Goal: Task Accomplishment & Management: Manage account settings

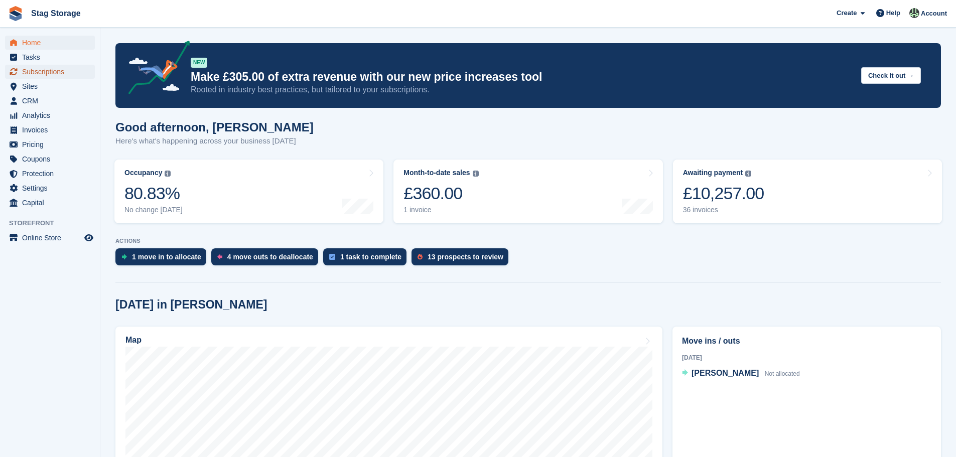
click at [47, 76] on span "Subscriptions" at bounding box center [52, 72] width 60 height 14
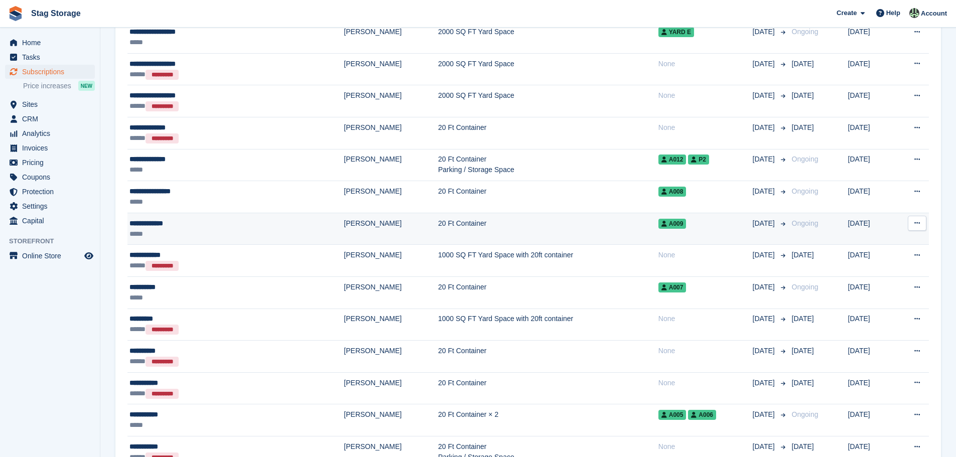
scroll to position [613, 0]
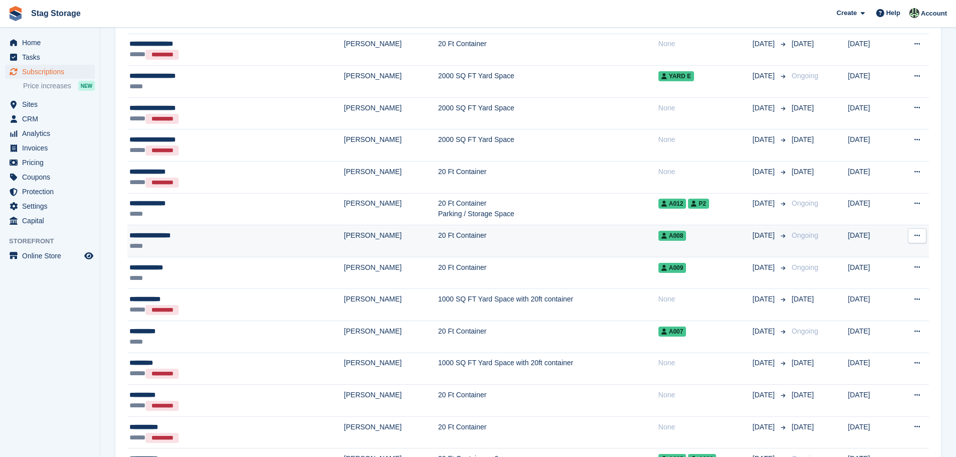
click at [792, 239] on span "Ongoing" at bounding box center [805, 235] width 27 height 8
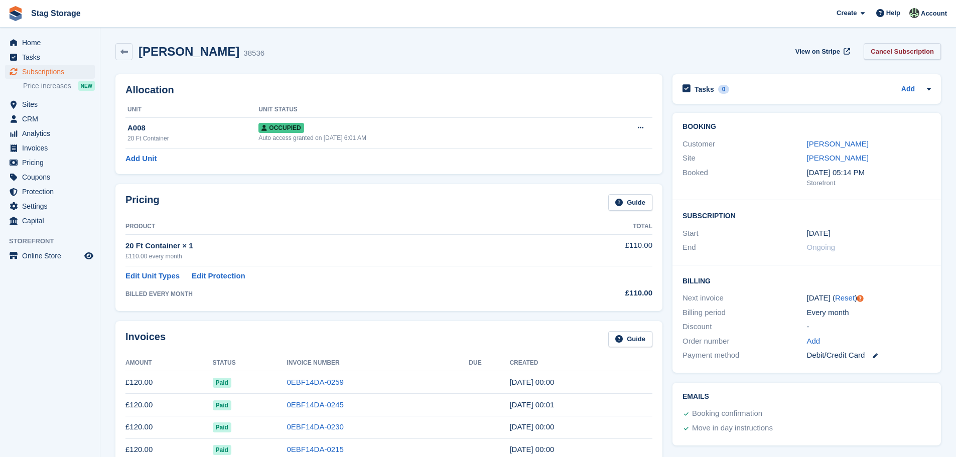
click at [893, 52] on link "Cancel Subscription" at bounding box center [901, 51] width 77 height 17
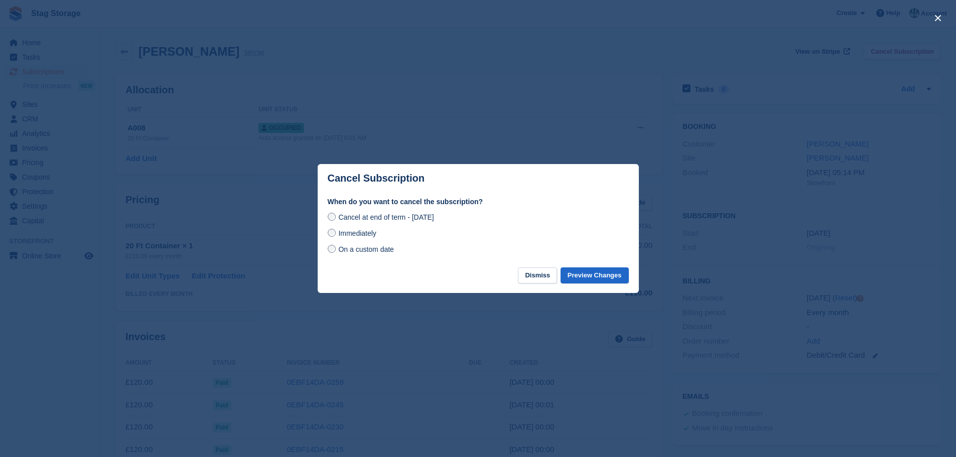
click at [370, 240] on div "Cancel at end of term - Wednesday, 24th September, 2025 Immediately On a custom…" at bounding box center [478, 233] width 301 height 44
click at [369, 234] on span "Immediately" at bounding box center [357, 233] width 38 height 8
click at [587, 283] on button "Preview Changes" at bounding box center [594, 275] width 68 height 17
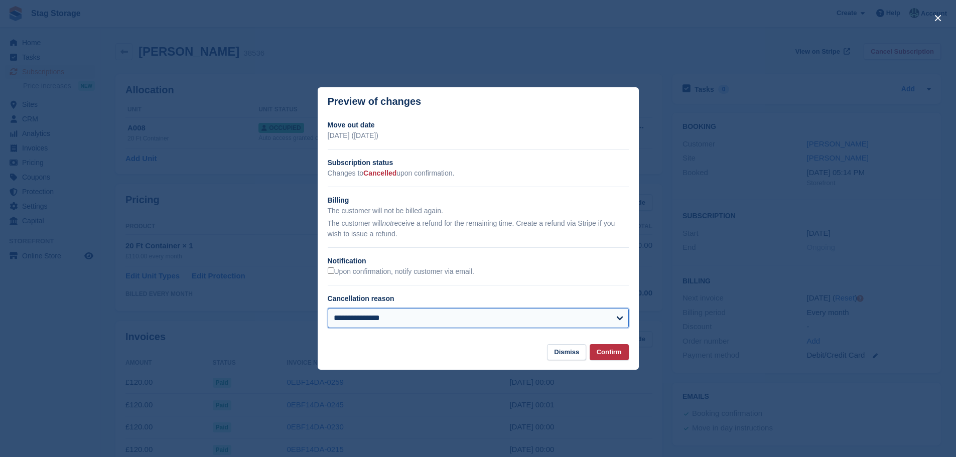
click at [354, 315] on select "**********" at bounding box center [478, 318] width 301 height 20
select select "**********"
click at [328, 308] on select "**********" at bounding box center [478, 318] width 301 height 20
click at [614, 353] on button "Confirm" at bounding box center [608, 352] width 39 height 17
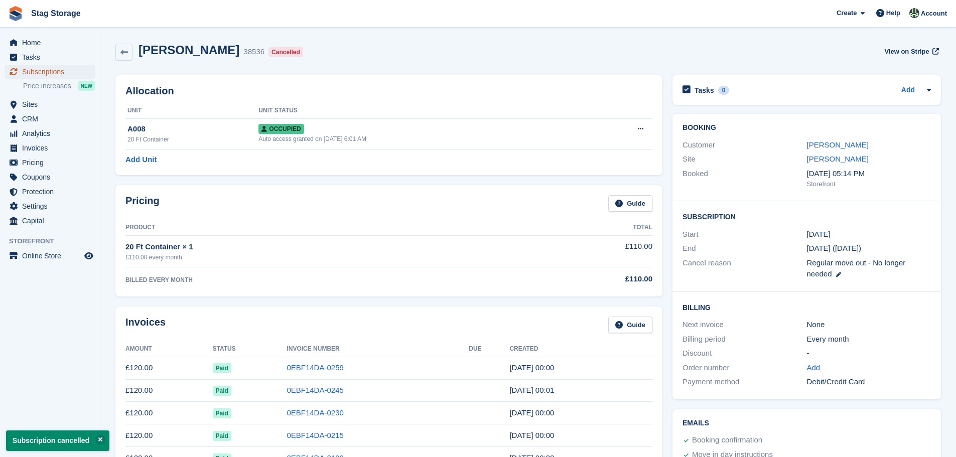
click at [38, 69] on span "Subscriptions" at bounding box center [52, 72] width 60 height 14
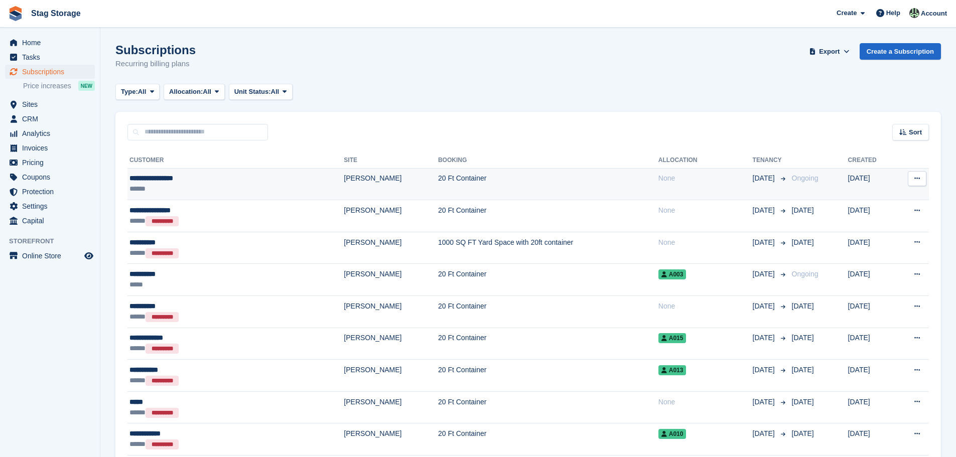
click at [438, 180] on td "20 Ft Container" at bounding box center [548, 184] width 220 height 32
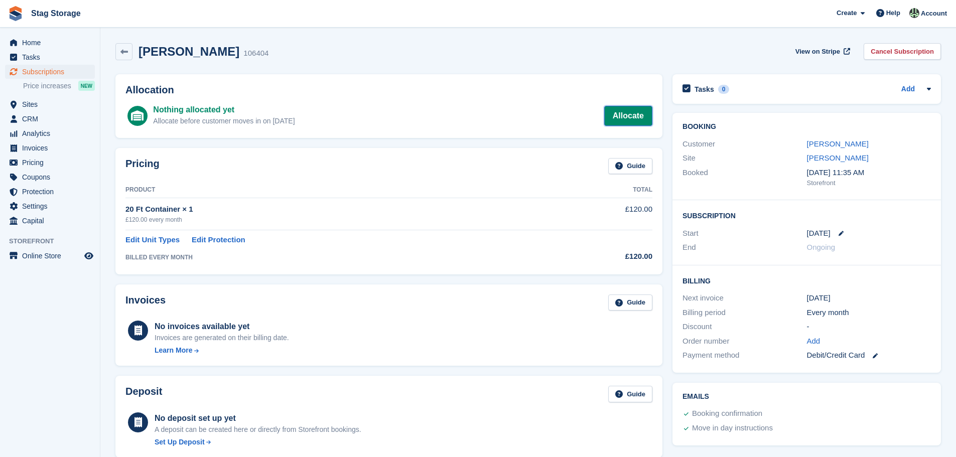
click at [630, 114] on link "Allocate" at bounding box center [628, 116] width 48 height 20
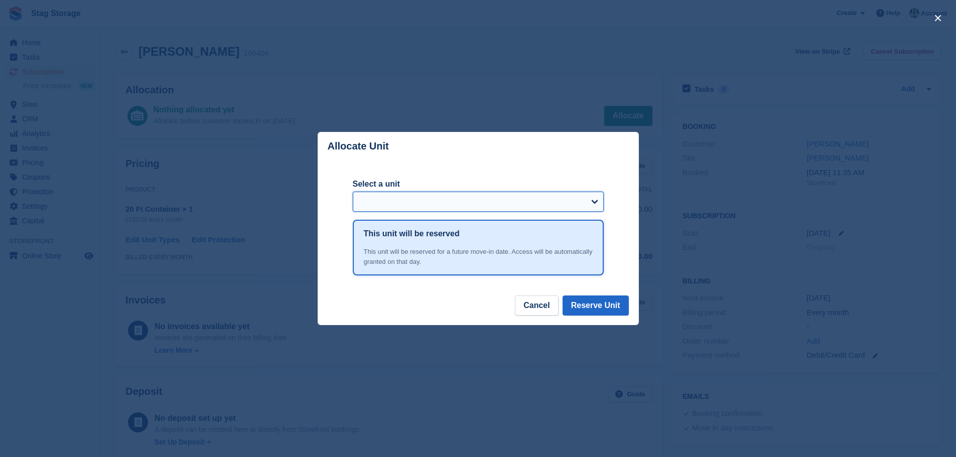
click at [486, 203] on select "Select a unit" at bounding box center [478, 202] width 251 height 20
click at [592, 214] on form "Select a unit" at bounding box center [478, 199] width 251 height 42
click at [584, 206] on select "Select a unit" at bounding box center [478, 202] width 251 height 20
click at [551, 309] on button "Cancel" at bounding box center [536, 305] width 43 height 20
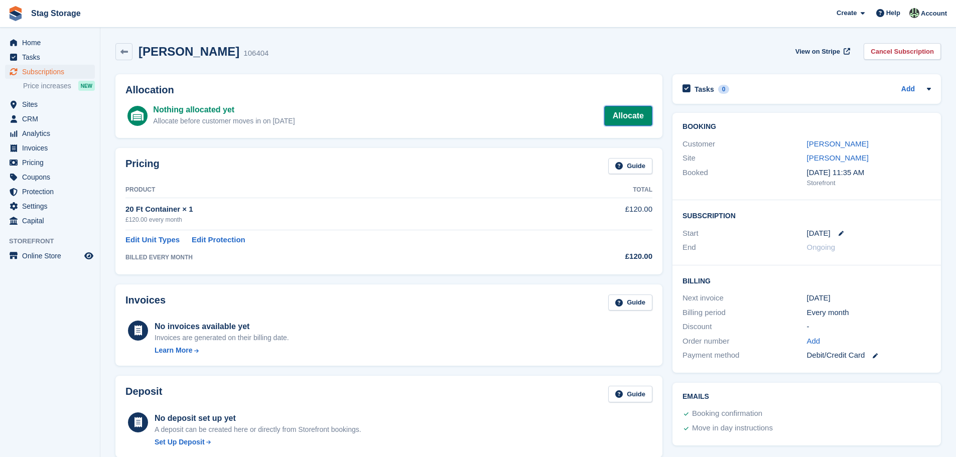
click at [639, 120] on link "Allocate" at bounding box center [628, 116] width 48 height 20
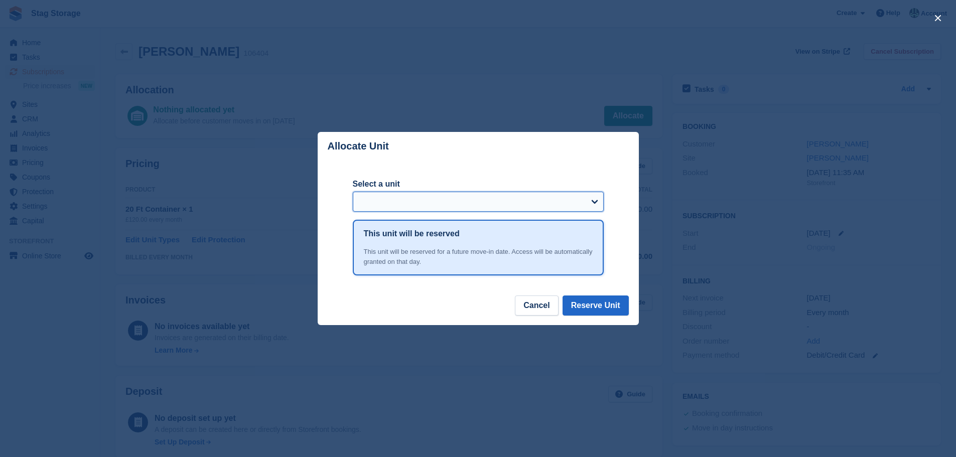
click at [575, 207] on select "Select a unit" at bounding box center [478, 202] width 251 height 20
click at [26, 91] on div "close" at bounding box center [478, 228] width 956 height 457
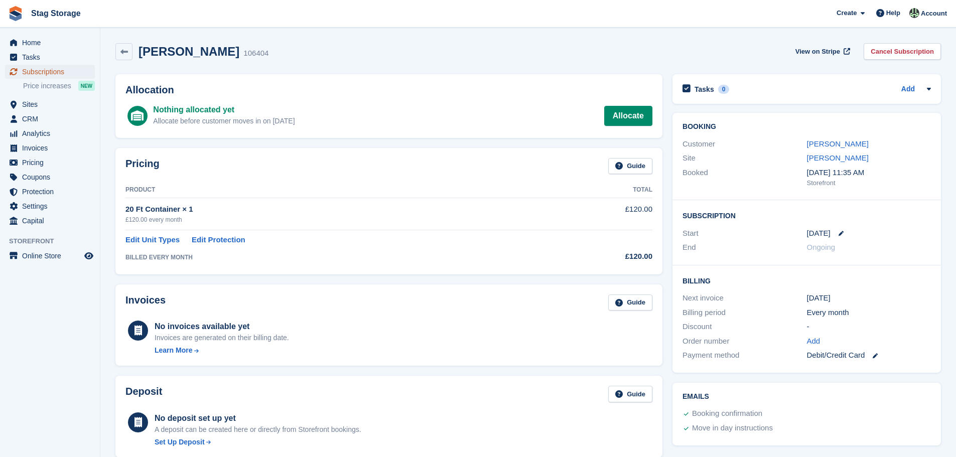
click at [29, 73] on span "Subscriptions" at bounding box center [52, 72] width 60 height 14
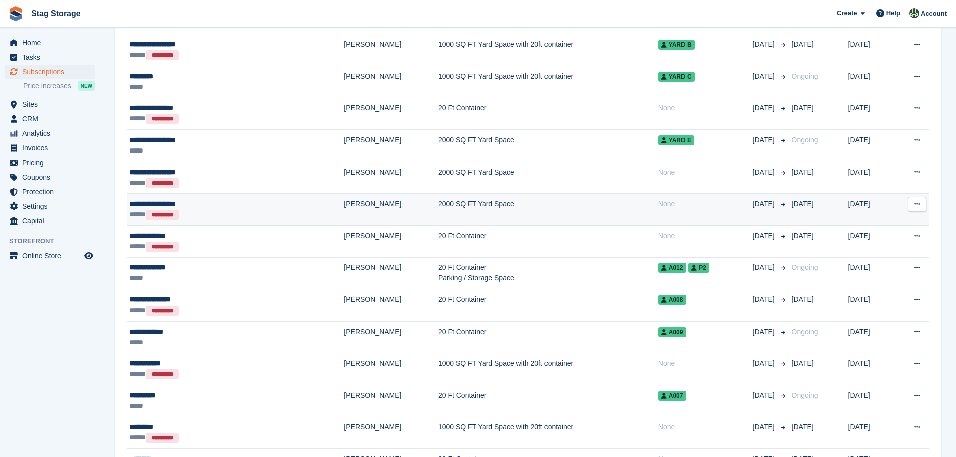
scroll to position [552, 0]
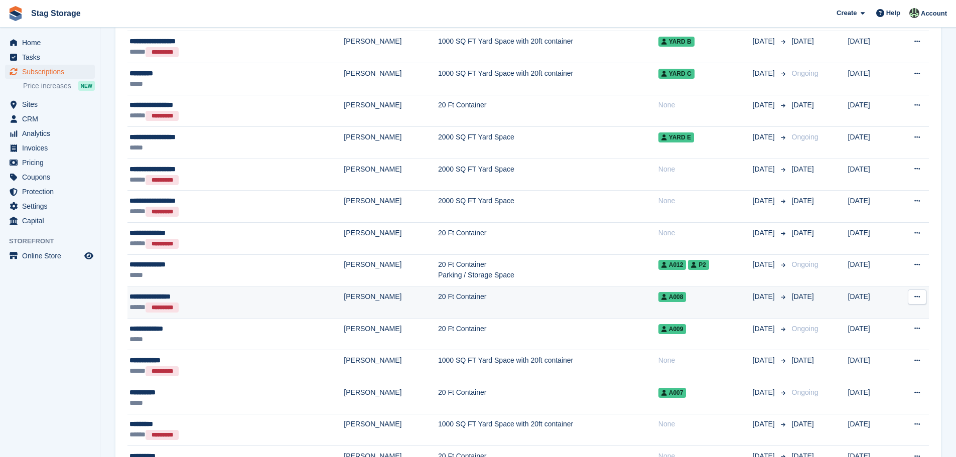
click at [210, 308] on div "***** *********" at bounding box center [194, 307] width 131 height 11
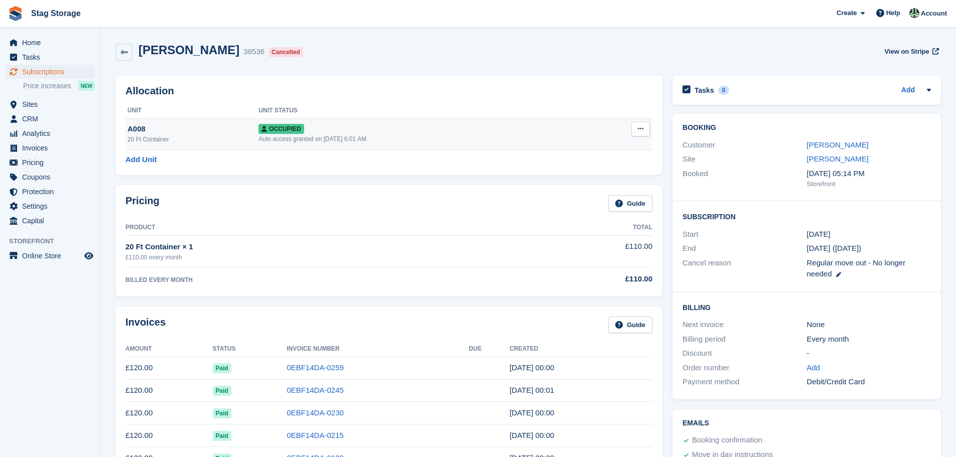
click at [648, 136] on div at bounding box center [640, 128] width 19 height 15
click at [648, 132] on button at bounding box center [640, 128] width 19 height 15
click at [599, 183] on p "Deallocate" at bounding box center [601, 183] width 87 height 13
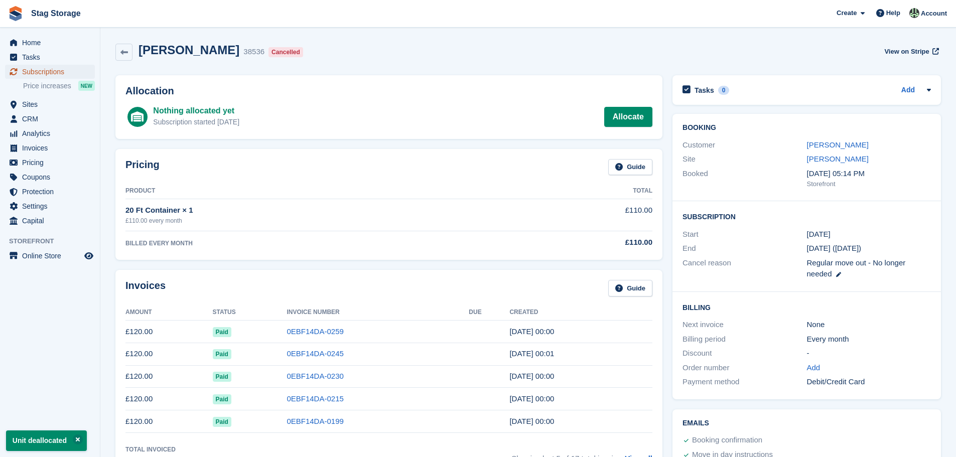
click at [21, 75] on link "Subscriptions" at bounding box center [50, 72] width 90 height 14
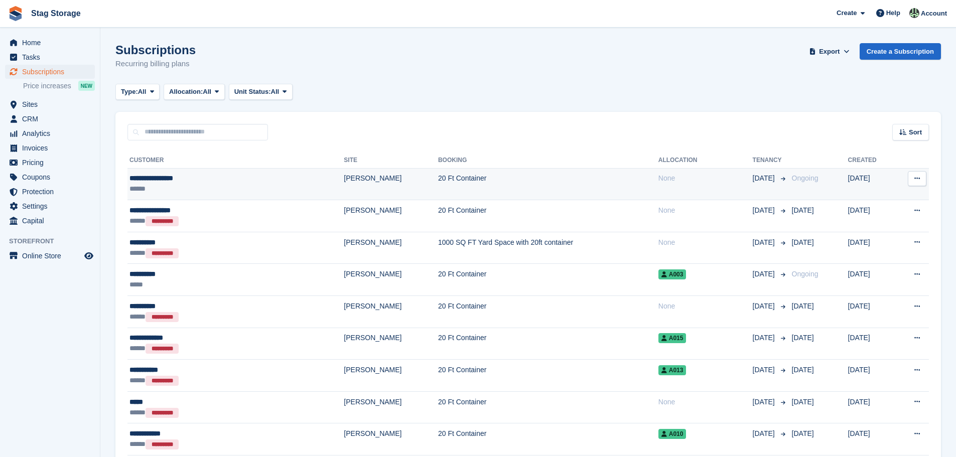
click at [241, 175] on div "**********" at bounding box center [194, 178] width 131 height 11
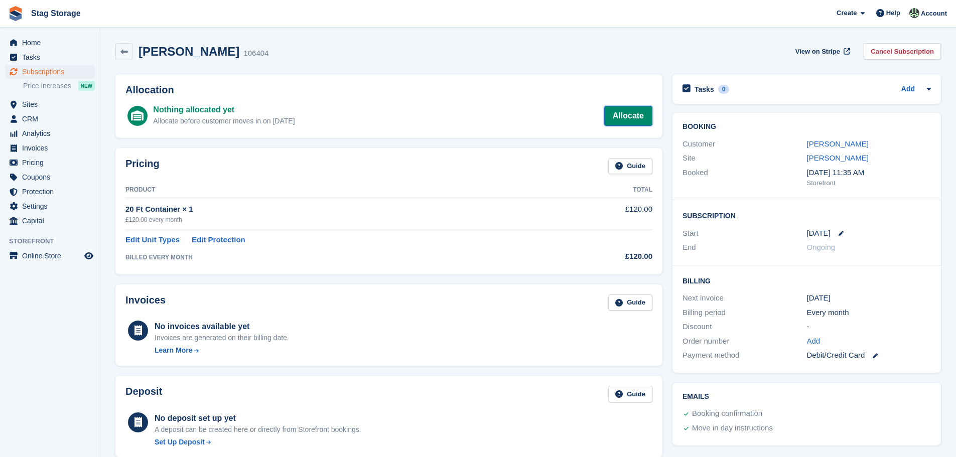
click at [640, 112] on link "Allocate" at bounding box center [628, 116] width 48 height 20
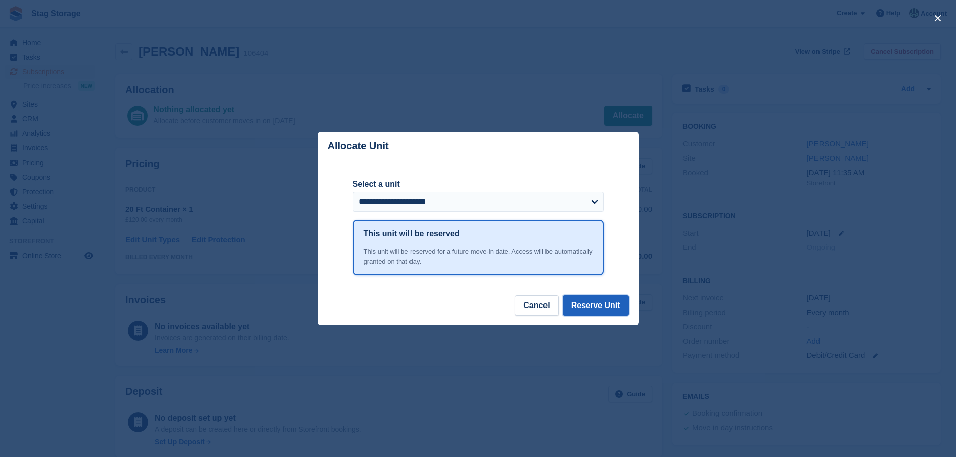
click at [591, 309] on button "Reserve Unit" at bounding box center [595, 305] width 66 height 20
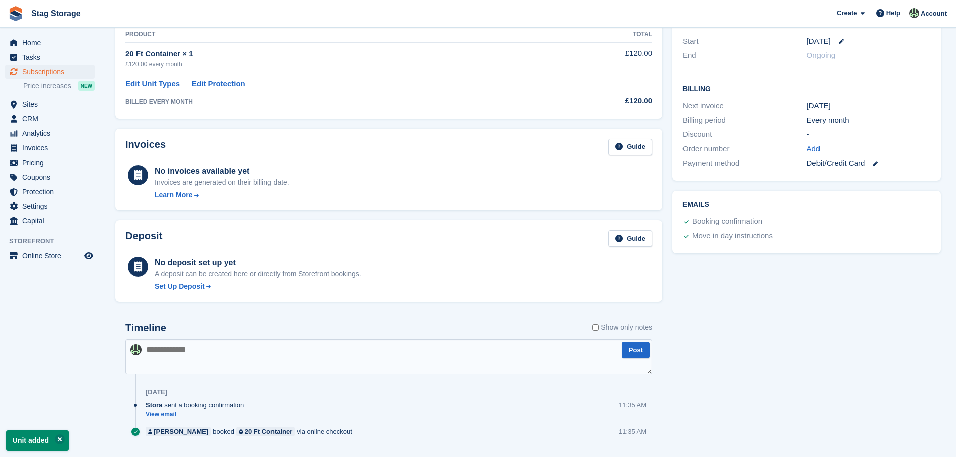
scroll to position [201, 0]
